Goal: Answer question/provide support: Share knowledge or assist other users

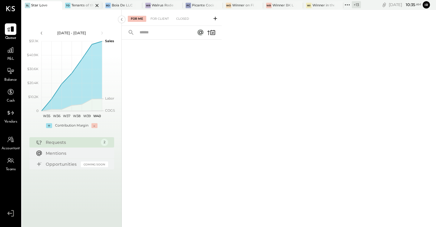
click at [75, 6] on div "Tenants of the Trees" at bounding box center [82, 5] width 22 height 5
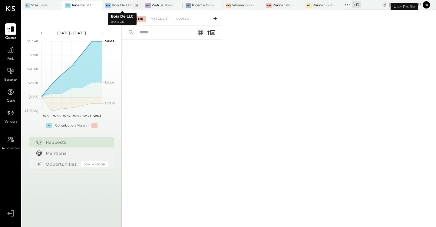
click at [115, 6] on div "Boia De LLC" at bounding box center [122, 5] width 21 height 5
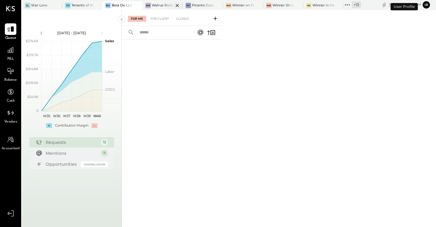
click at [158, 5] on div "Walrus Rodeo" at bounding box center [163, 5] width 22 height 5
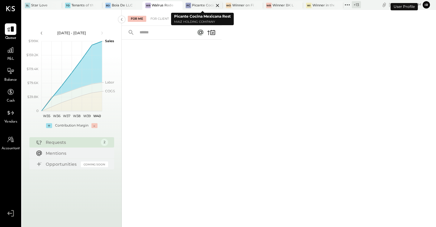
click at [202, 7] on div at bounding box center [212, 5] width 21 height 8
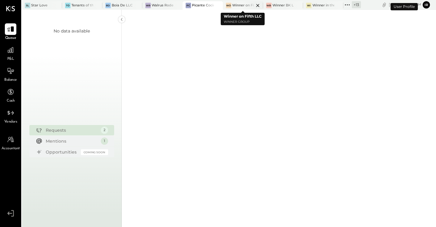
click at [239, 6] on div "Winner on Fifth LLC" at bounding box center [243, 5] width 22 height 5
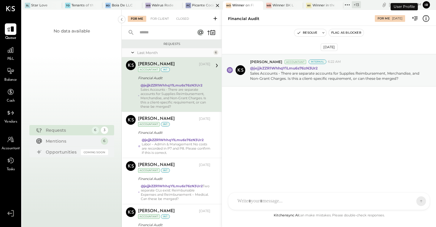
click at [192, 1] on div "PC Picante Cocina Mexicana Rest" at bounding box center [203, 5] width 40 height 8
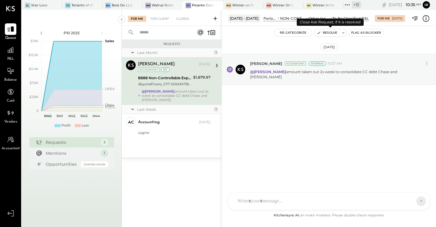
click at [325, 34] on button "Resolve" at bounding box center [326, 32] width 25 height 7
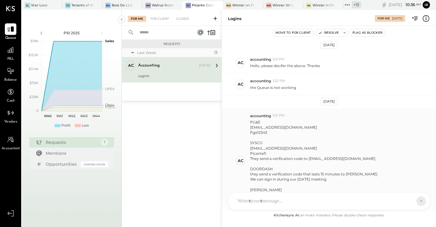
scroll to position [123, 0]
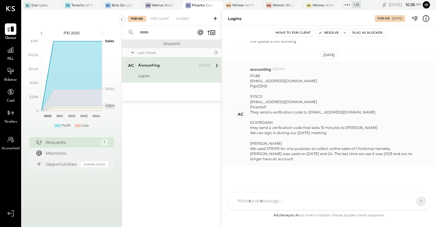
click at [285, 81] on div "[EMAIL_ADDRESS][DOMAIN_NAME]" at bounding box center [336, 80] width 172 height 5
copy div "[EMAIL_ADDRESS][DOMAIN_NAME]"
click at [258, 87] on div "Pge12345" at bounding box center [336, 85] width 172 height 5
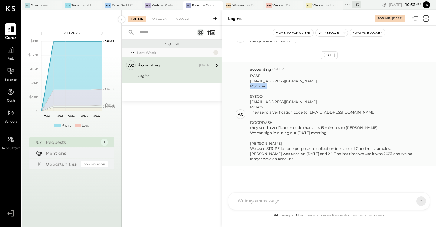
click at [258, 87] on div "Pge12345" at bounding box center [336, 85] width 172 height 5
copy div "Pge12345"
click at [330, 33] on button "Resolve" at bounding box center [328, 32] width 25 height 7
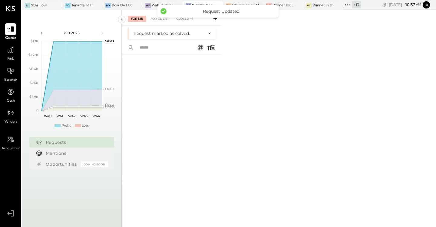
click at [239, 4] on div "Winner on Fifth LLC" at bounding box center [243, 5] width 22 height 5
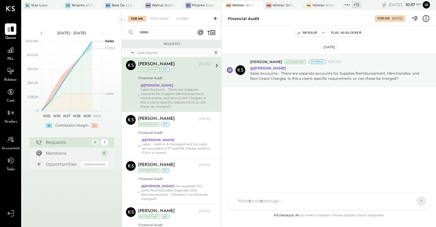
click at [258, 198] on div at bounding box center [323, 200] width 178 height 13
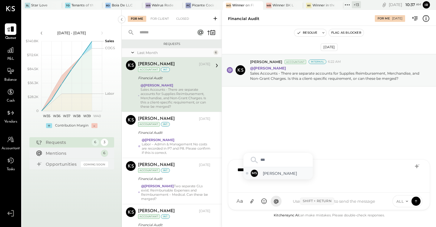
click at [279, 171] on span "[PERSON_NAME]" at bounding box center [287, 173] width 48 height 6
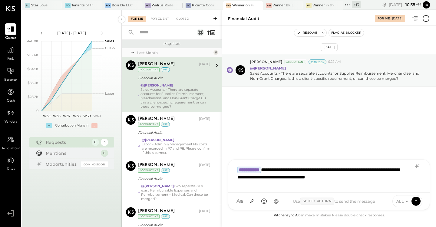
click at [401, 200] on span "ALL" at bounding box center [401, 200] width 8 height 5
click at [406, 188] on div "INTERNAL" at bounding box center [411, 186] width 36 height 10
click at [417, 203] on icon at bounding box center [416, 201] width 5 height 6
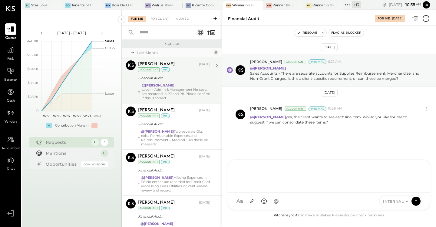
click at [171, 87] on div "Labor – Admin & Management No costs are recorded in P7 and P8. Please confirm i…" at bounding box center [176, 93] width 69 height 13
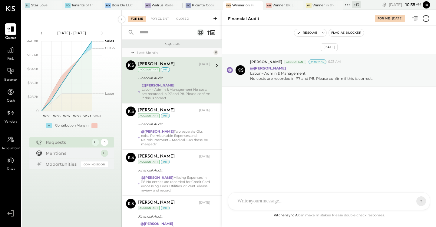
click at [256, 199] on div at bounding box center [323, 200] width 178 height 13
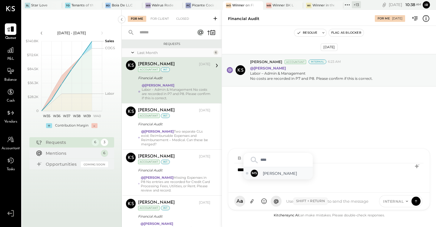
click at [282, 176] on div "[PERSON_NAME]" at bounding box center [278, 173] width 69 height 12
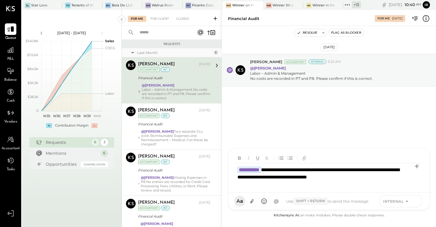
click at [418, 199] on icon at bounding box center [416, 201] width 5 height 6
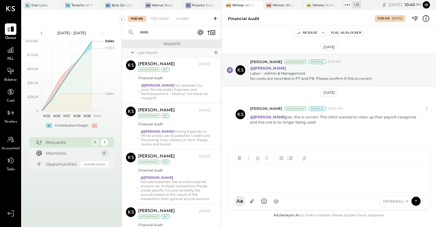
scroll to position [138, 0]
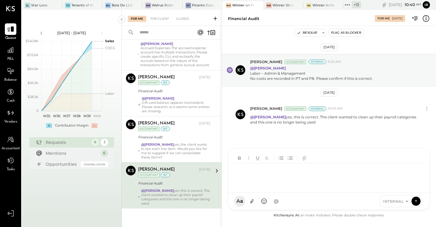
click at [172, 188] on div "@[PERSON_NAME] yes, this is correct. The client wanted to clean up their payrol…" at bounding box center [175, 196] width 69 height 17
click at [174, 188] on div "@[PERSON_NAME] yes, this is correct. The client wanted to clean up their payrol…" at bounding box center [175, 196] width 69 height 17
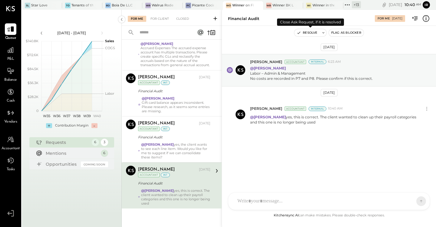
click at [305, 35] on button "Resolve" at bounding box center [306, 32] width 25 height 7
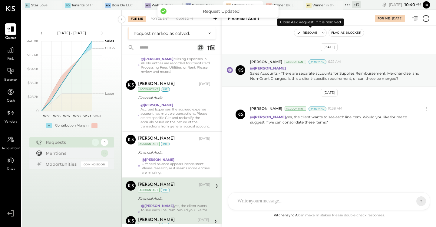
scroll to position [92, 0]
click at [302, 32] on button "Resolve" at bounding box center [306, 32] width 25 height 7
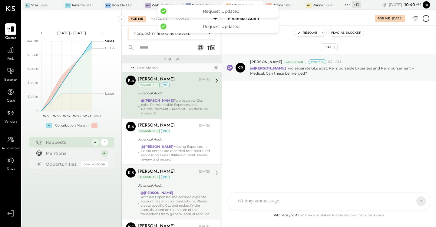
scroll to position [46, 0]
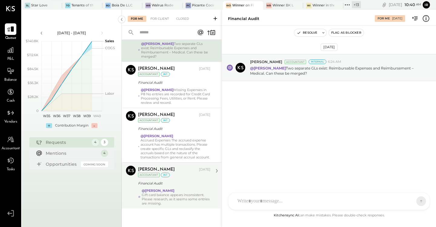
click at [270, 203] on div at bounding box center [323, 200] width 178 height 13
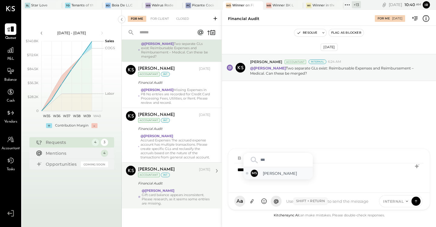
click at [283, 171] on span "[PERSON_NAME]" at bounding box center [287, 173] width 48 height 6
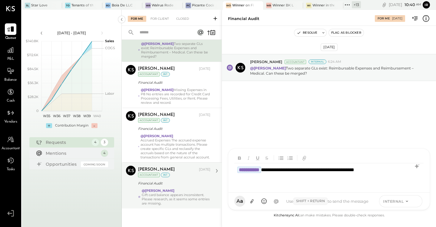
click at [416, 200] on icon at bounding box center [416, 199] width 2 height 1
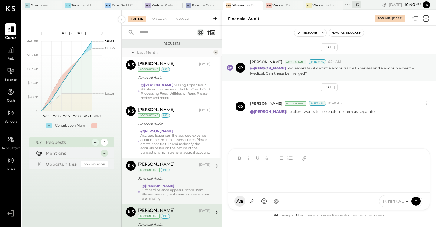
scroll to position [38, 0]
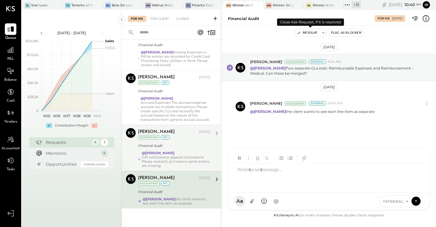
click at [299, 34] on icon "button" at bounding box center [299, 33] width 4 height 4
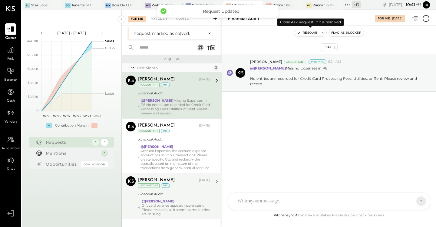
click at [303, 32] on button "Resolve" at bounding box center [306, 32] width 25 height 7
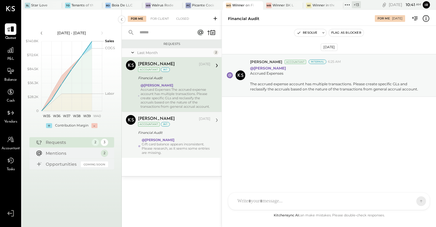
click at [265, 198] on div at bounding box center [323, 200] width 178 height 13
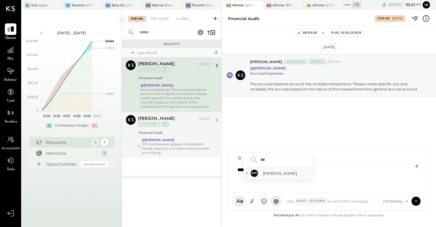
click at [283, 175] on span "[PERSON_NAME]" at bounding box center [287, 173] width 48 height 6
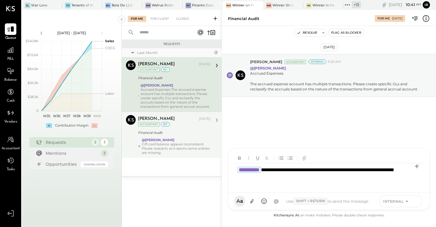
click at [416, 202] on icon at bounding box center [416, 201] width 5 height 6
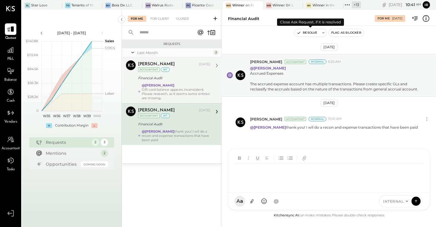
click at [306, 33] on button "Resolve" at bounding box center [306, 32] width 25 height 7
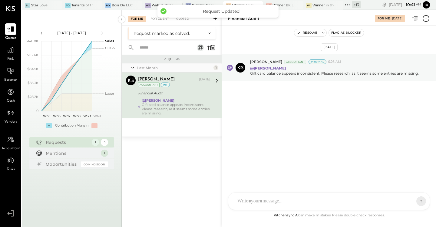
click at [249, 200] on div at bounding box center [323, 200] width 178 height 13
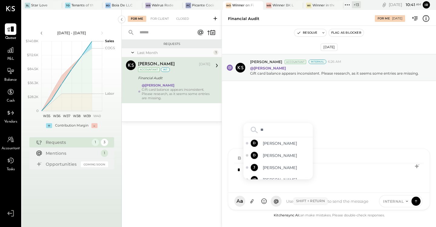
type input "***"
click at [286, 171] on span "[PERSON_NAME]" at bounding box center [287, 173] width 48 height 6
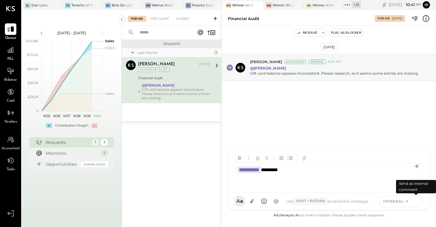
click at [417, 201] on icon at bounding box center [416, 201] width 5 height 6
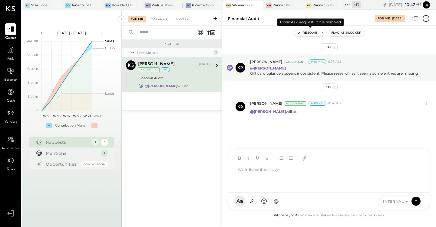
click at [309, 30] on button "Resolve" at bounding box center [306, 32] width 25 height 7
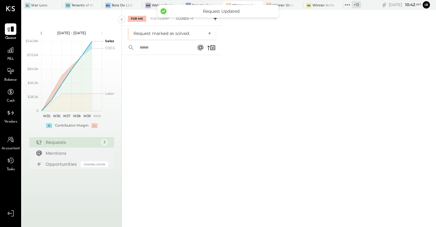
click at [185, 19] on div "Closed +1" at bounding box center [184, 19] width 23 height 6
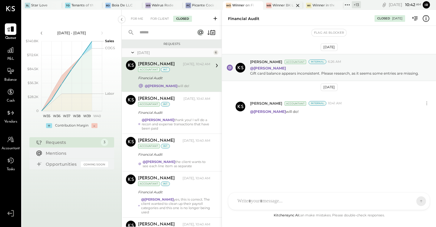
click at [288, 6] on div at bounding box center [292, 5] width 21 height 8
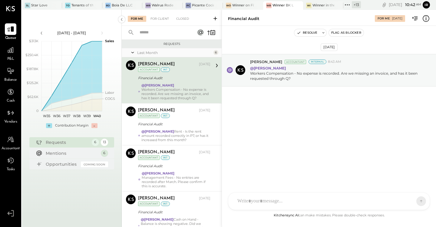
click at [254, 206] on div "D [PERSON_NAME] D [PERSON_NAME] J [PERSON_NAME] IR [PERSON_NAME] A accounting M…" at bounding box center [329, 201] width 202 height 18
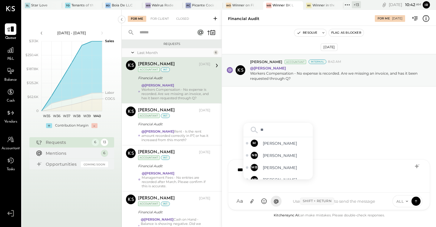
type input "***"
click at [278, 173] on span "[PERSON_NAME]" at bounding box center [287, 173] width 48 height 6
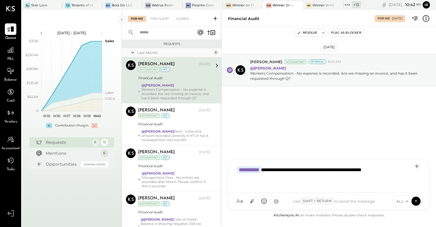
click at [405, 201] on icon at bounding box center [407, 200] width 5 height 5
click at [407, 188] on div "INTERNAL" at bounding box center [411, 186] width 36 height 10
click at [415, 200] on icon at bounding box center [416, 201] width 5 height 6
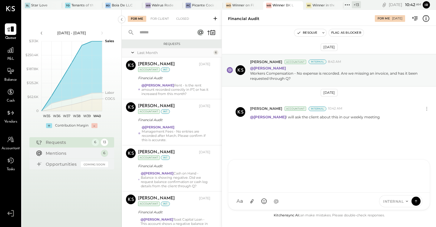
scroll to position [116, 0]
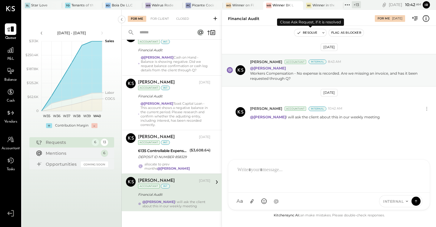
click at [308, 34] on button "Resolve" at bounding box center [306, 32] width 25 height 7
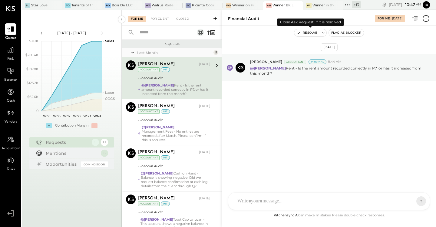
click at [302, 31] on button "Resolve" at bounding box center [306, 32] width 25 height 7
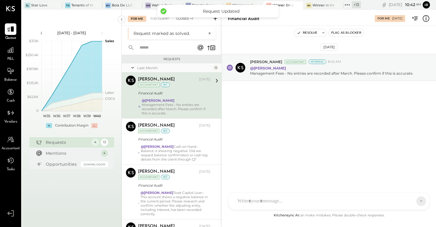
click at [186, 19] on div "Closed +1" at bounding box center [184, 19] width 23 height 6
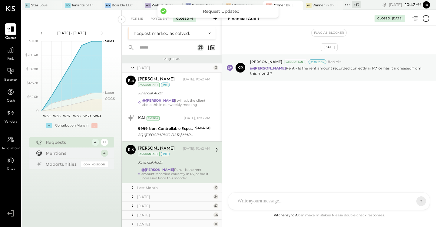
scroll to position [14, 0]
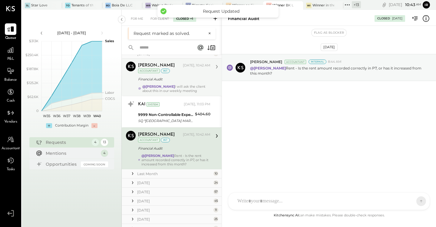
click at [182, 79] on div "Financial Audit" at bounding box center [173, 79] width 71 height 6
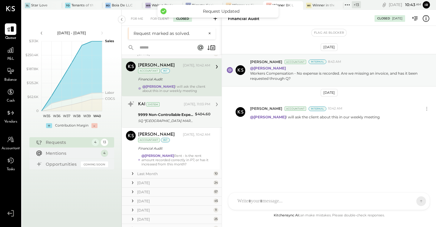
drag, startPoint x: 187, startPoint y: 107, endPoint x: 184, endPoint y: 120, distance: 13.4
click at [187, 107] on div "KAI System [DATE], 11:03 PM" at bounding box center [174, 104] width 72 height 8
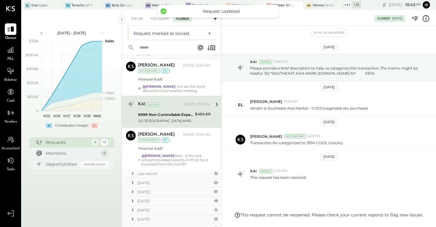
scroll to position [18, 0]
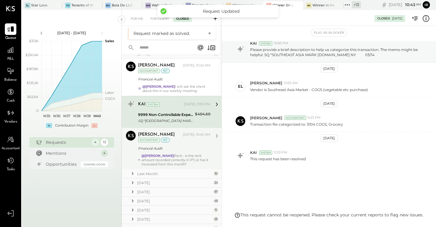
click at [174, 147] on div "Financial Audit" at bounding box center [173, 148] width 71 height 6
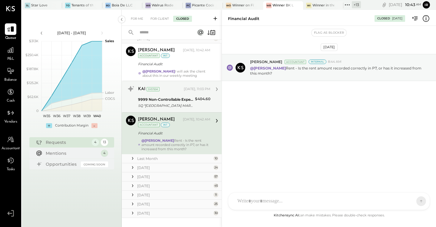
click at [165, 107] on div "SQ *[GEOGRAPHIC_DATA] MARK [DOMAIN_NAME] NY 03/14" at bounding box center [165, 105] width 55 height 6
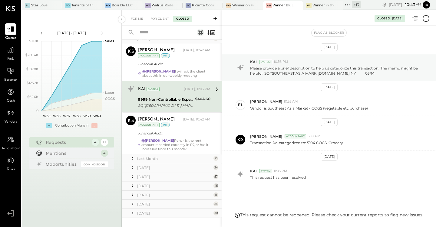
scroll to position [18, 0]
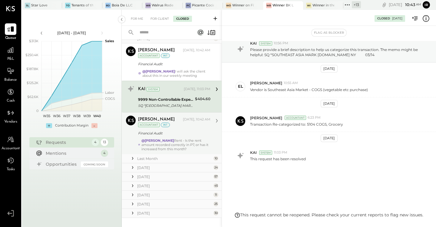
click at [169, 133] on div "Financial Audit" at bounding box center [173, 133] width 71 height 6
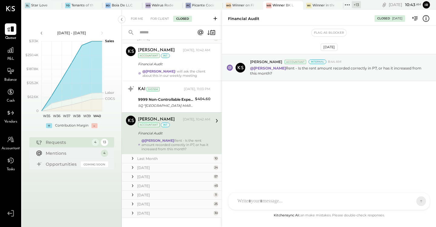
click at [281, 197] on div at bounding box center [323, 200] width 178 height 13
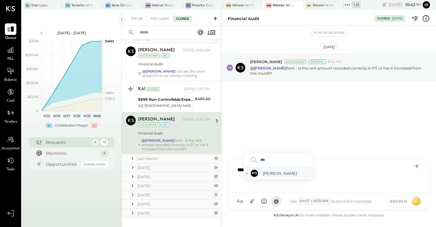
click at [284, 173] on span "[PERSON_NAME]" at bounding box center [287, 173] width 48 height 6
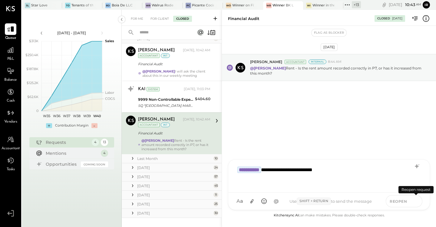
click at [417, 200] on icon at bounding box center [416, 201] width 5 height 6
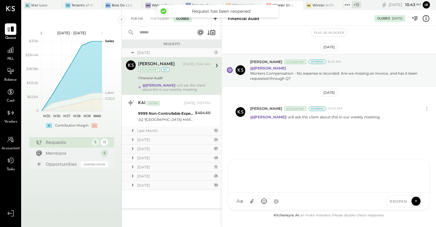
click at [138, 18] on div "For Me" at bounding box center [137, 19] width 18 height 6
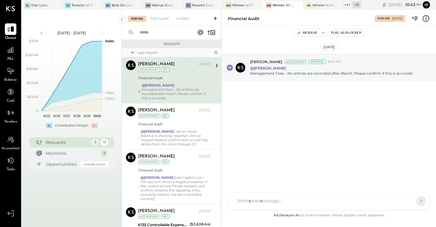
click at [260, 194] on div at bounding box center [323, 200] width 178 height 13
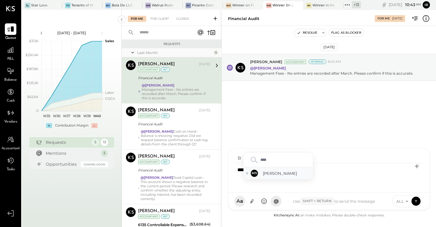
click at [284, 175] on span "[PERSON_NAME]" at bounding box center [287, 173] width 48 height 6
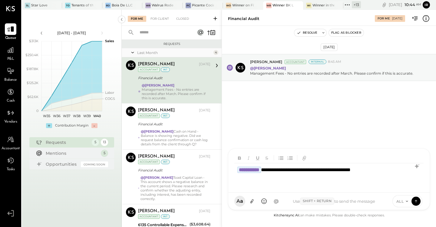
click at [405, 201] on icon at bounding box center [407, 200] width 5 height 5
click at [406, 188] on div "INTERNAL" at bounding box center [411, 186] width 36 height 10
click at [414, 201] on icon at bounding box center [416, 201] width 5 height 6
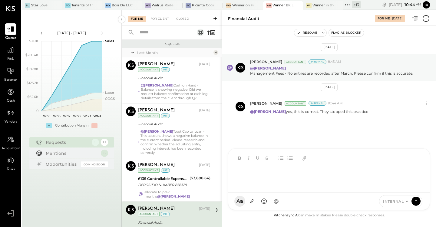
scroll to position [74, 0]
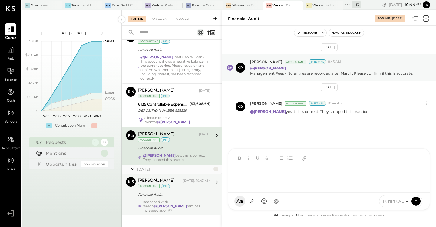
click at [180, 199] on div "Reopened with reason: @[PERSON_NAME] rent has increased as of P7" at bounding box center [177, 205] width 68 height 13
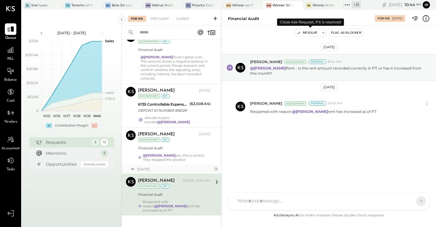
click at [307, 33] on button "Resolve" at bounding box center [306, 32] width 25 height 7
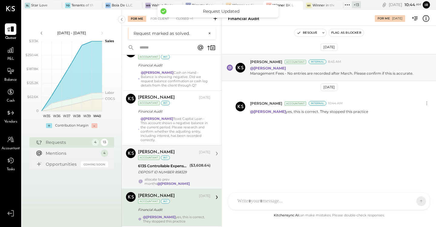
click at [168, 171] on div "DEPOSIT ID NUMBER 858329" at bounding box center [163, 172] width 50 height 6
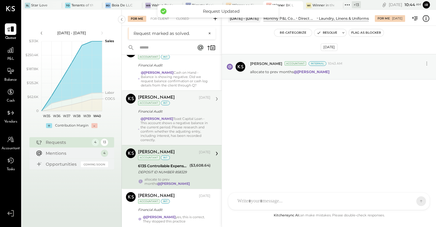
click at [162, 130] on div "@[PERSON_NAME] Toast Capital Loan - This account shows a negative balance in th…" at bounding box center [176, 128] width 70 height 25
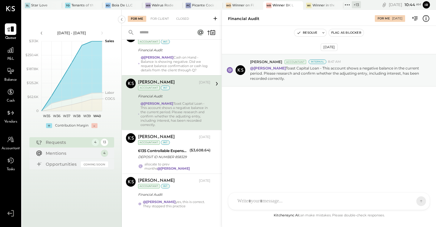
click at [264, 201] on div at bounding box center [323, 200] width 178 height 13
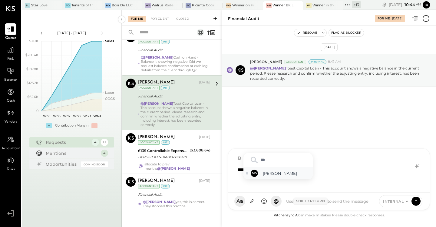
click at [276, 171] on span "[PERSON_NAME]" at bounding box center [287, 173] width 48 height 6
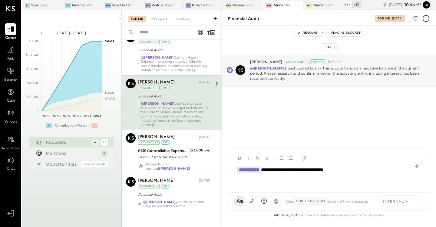
click at [416, 201] on icon at bounding box center [416, 201] width 0 height 2
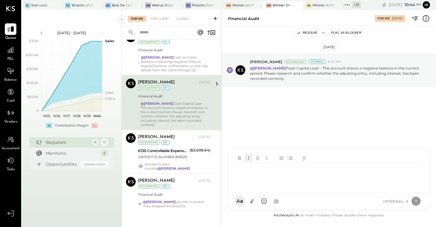
scroll to position [11, 0]
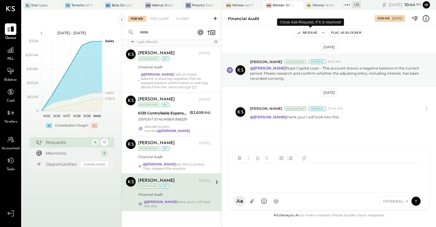
click at [309, 34] on button "Resolve" at bounding box center [306, 32] width 25 height 7
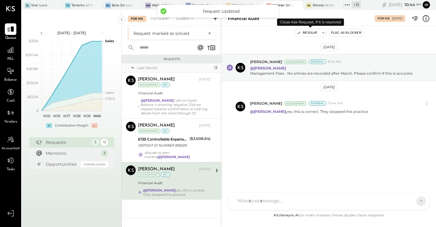
click at [302, 31] on button "Resolve" at bounding box center [306, 32] width 25 height 7
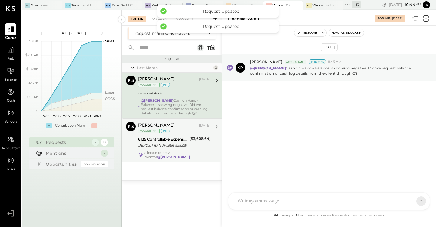
click at [159, 147] on div "DEPOSIT ID NUMBER 858329" at bounding box center [163, 145] width 50 height 6
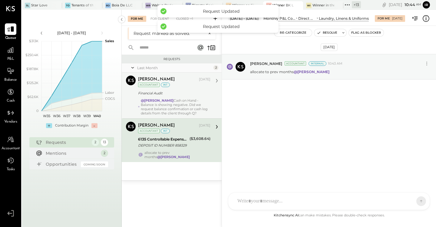
click at [175, 95] on div "Financial Audit" at bounding box center [173, 93] width 71 height 6
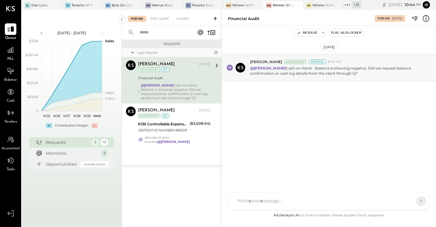
click at [259, 198] on div at bounding box center [323, 200] width 178 height 13
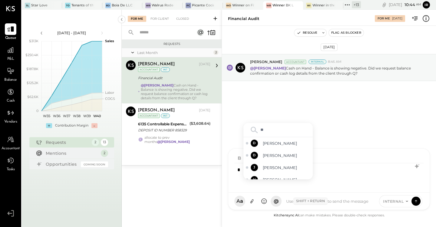
type input "***"
click at [285, 175] on span "[PERSON_NAME]" at bounding box center [287, 173] width 48 height 6
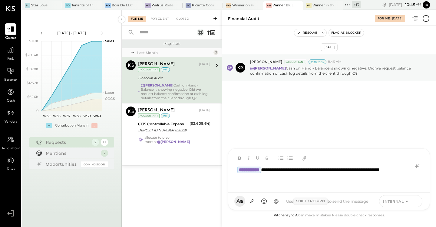
click at [415, 202] on icon at bounding box center [416, 201] width 5 height 6
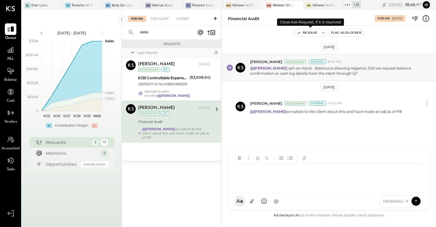
click at [308, 34] on button "Resolve" at bounding box center [306, 32] width 25 height 7
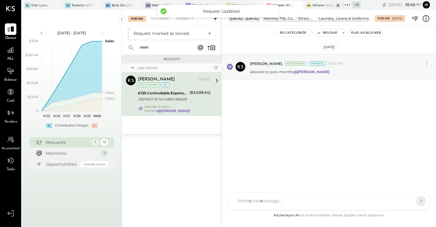
click at [322, 6] on div at bounding box center [332, 5] width 21 height 8
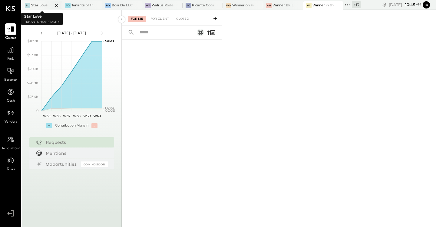
click at [35, 3] on div "Star Love" at bounding box center [39, 5] width 16 height 5
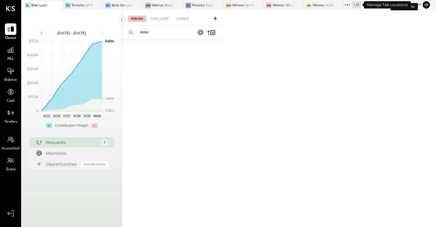
click at [350, 6] on icon at bounding box center [348, 5] width 8 height 8
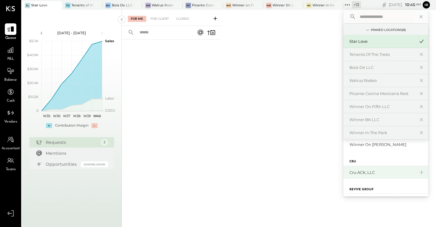
scroll to position [180, 0]
click at [421, 168] on icon at bounding box center [421, 168] width 7 height 8
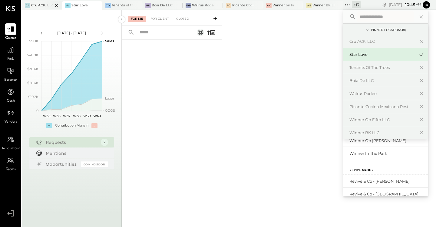
click at [40, 7] on div "Cru ACK, LLC" at bounding box center [42, 5] width 22 height 5
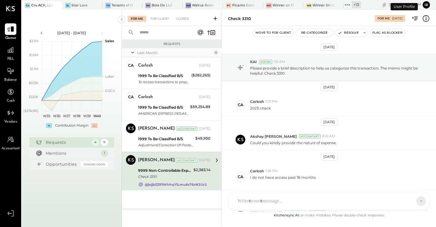
scroll to position [62, 0]
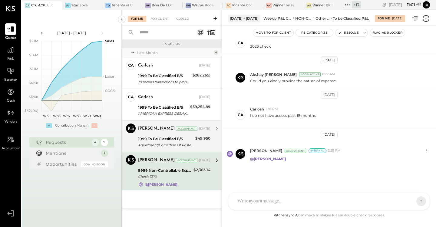
click at [185, 129] on div "[PERSON_NAME] Accountant" at bounding box center [168, 128] width 60 height 6
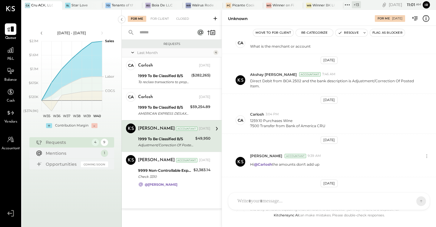
scroll to position [171, 0]
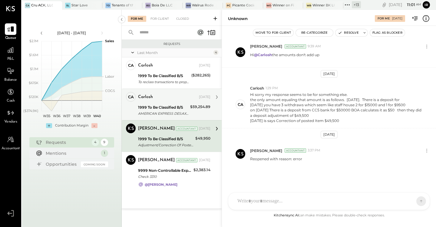
click at [188, 104] on div "1999 To Be Classified B/S AMERICAN EXPRESS DES:AXP DISCNT ID:2201947637 INDN:CR…" at bounding box center [163, 110] width 50 height 13
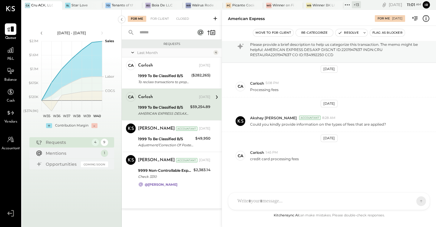
scroll to position [24, 0]
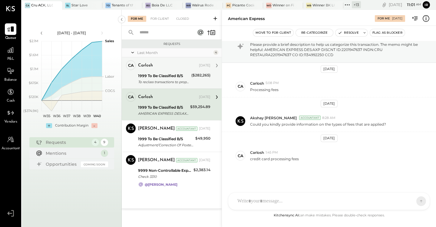
click at [188, 80] on div "To reclass transactions to proper account" at bounding box center [164, 82] width 52 height 6
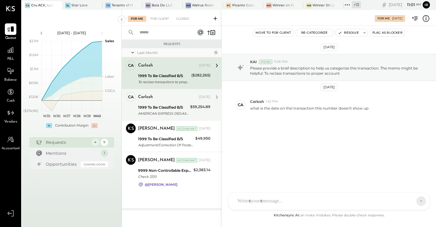
click at [180, 112] on div "AMERICAN EXPRESS DES:AXP DISCNT ID:2201947637 INDN:CRU RESTAURA2201947637 CO ID…" at bounding box center [163, 113] width 50 height 6
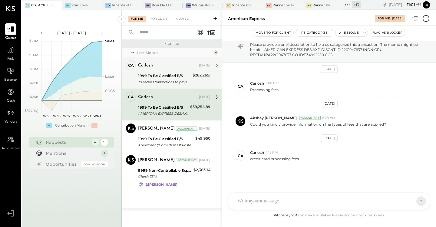
click at [180, 80] on div "To reclass transactions to proper account" at bounding box center [164, 82] width 52 height 6
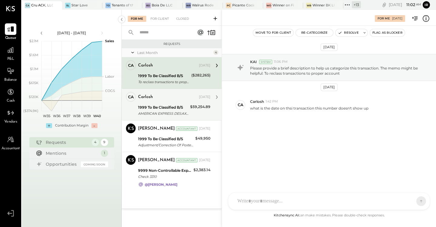
click at [150, 104] on div "1999 To Be Classified B/S" at bounding box center [163, 107] width 50 height 6
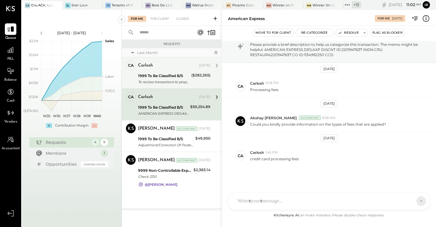
click at [188, 74] on div "1999 To Be Classified B/S" at bounding box center [164, 76] width 52 height 6
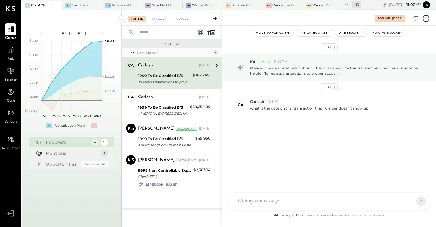
click at [268, 201] on div at bounding box center [323, 200] width 178 height 13
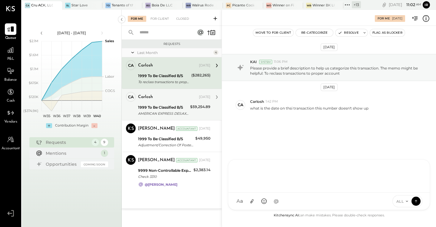
click at [163, 104] on div "1999 To Be Classified B/S AMERICAN EXPRESS DES:AXP DISCNT ID:2201947637 INDN:CR…" at bounding box center [163, 110] width 50 height 13
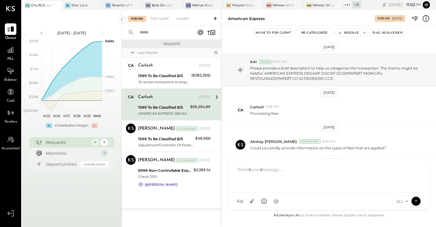
scroll to position [24, 0]
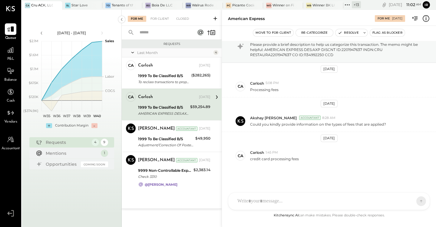
click at [254, 197] on div at bounding box center [323, 200] width 178 height 13
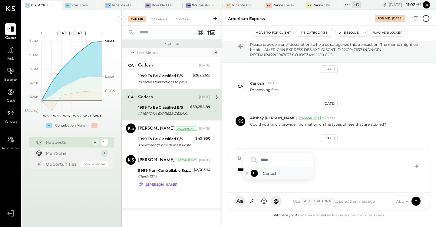
click at [291, 172] on span "Carlosh" at bounding box center [287, 173] width 48 height 6
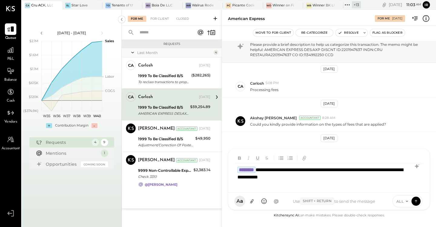
click at [405, 202] on icon at bounding box center [407, 200] width 5 height 5
click at [414, 200] on icon at bounding box center [416, 201] width 5 height 6
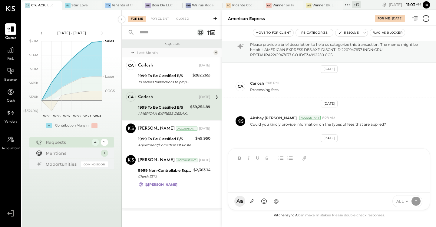
scroll to position [62, 0]
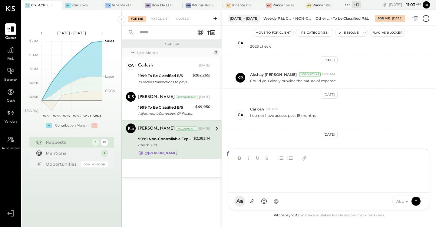
click at [358, 130] on div "[DATE] KAI System 1:51 AM Please provide a brief description to help us categor…" at bounding box center [329, 126] width 214 height 171
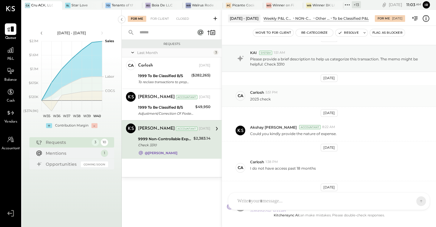
scroll to position [0, 0]
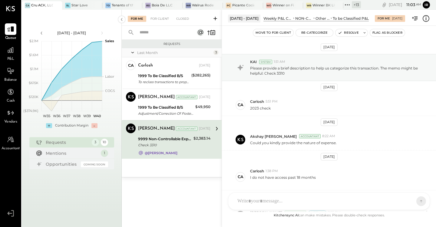
click at [183, 145] on div "Check 3310" at bounding box center [165, 145] width 54 height 6
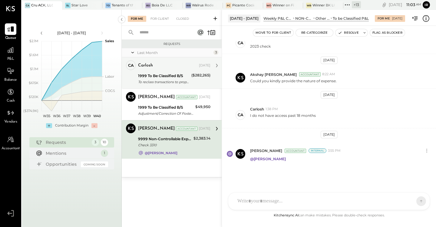
click at [163, 79] on div "To reclass transactions to proper account" at bounding box center [164, 82] width 52 height 6
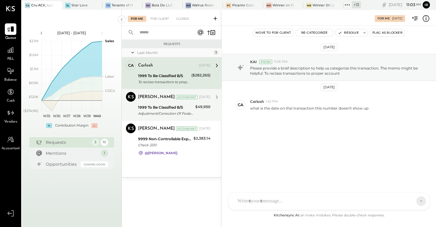
click at [176, 95] on div "Accountant" at bounding box center [187, 97] width 22 height 4
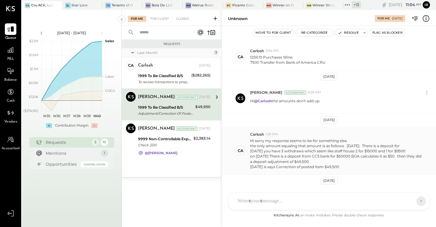
scroll to position [171, 0]
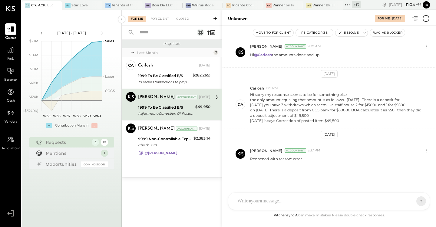
click at [251, 201] on div at bounding box center [323, 200] width 178 height 13
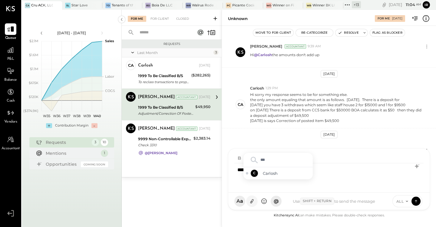
type input "****"
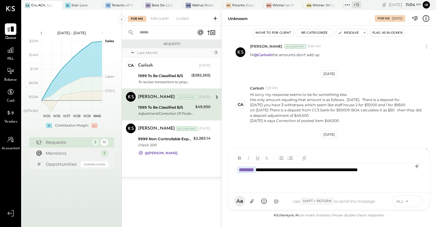
click at [417, 203] on icon at bounding box center [416, 201] width 5 height 6
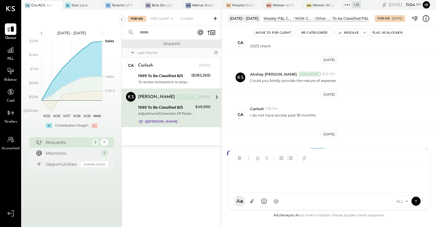
scroll to position [62, 0]
click at [178, 118] on div "[PERSON_NAME] Accountant [DATE] 9999 Non-Controllable Expenses:Other Income and…" at bounding box center [174, 108] width 72 height 32
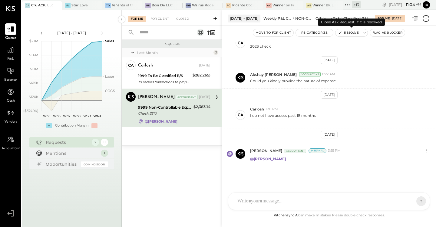
click at [344, 31] on button "Resolve" at bounding box center [348, 32] width 25 height 7
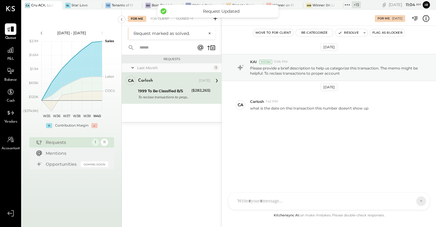
click at [172, 87] on div "1999 To Be Classified B/S To reclass transactions to proper account" at bounding box center [164, 93] width 52 height 13
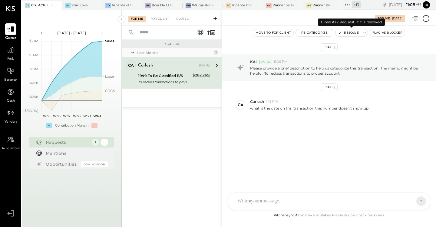
click at [347, 34] on button "Resolve" at bounding box center [348, 32] width 25 height 7
